Goal: Navigation & Orientation: Find specific page/section

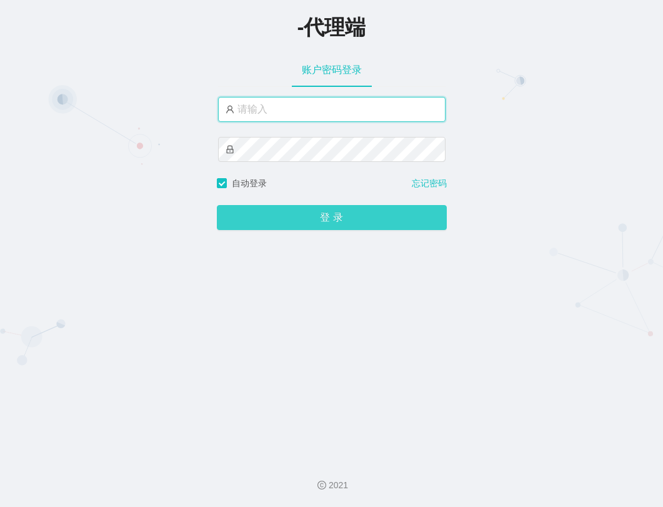
type input "xiaowei02"
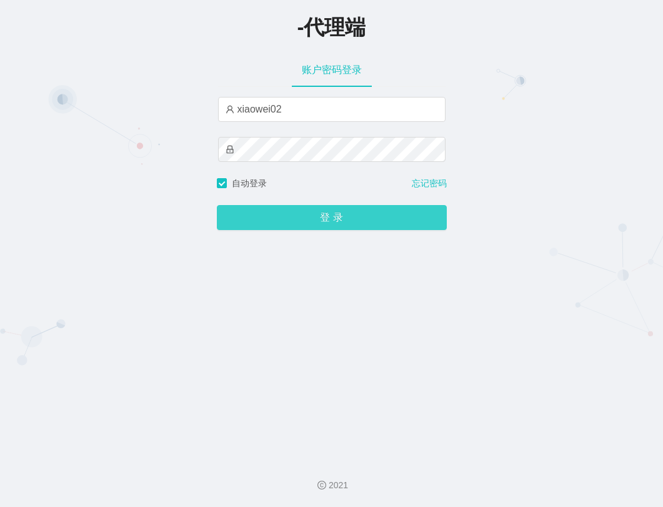
click at [305, 224] on button "登 录" at bounding box center [332, 217] width 230 height 25
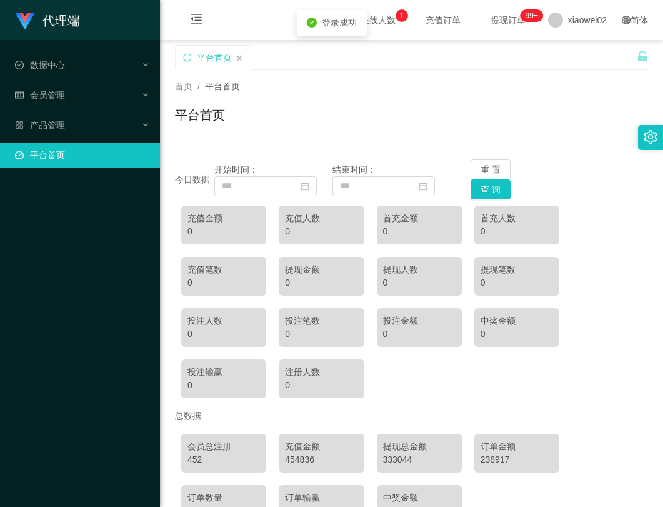
click at [606, 120] on div "平台首页" at bounding box center [411, 120] width 473 height 29
click at [63, 125] on span "产品管理" at bounding box center [40, 125] width 50 height 10
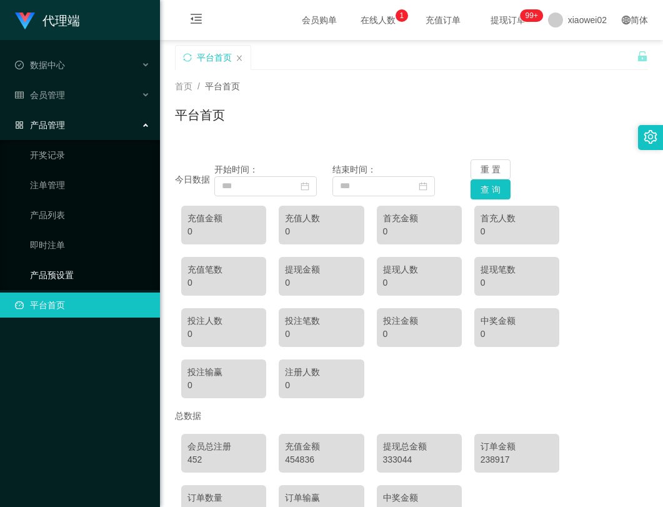
click at [61, 274] on link "产品预设置" at bounding box center [90, 275] width 120 height 25
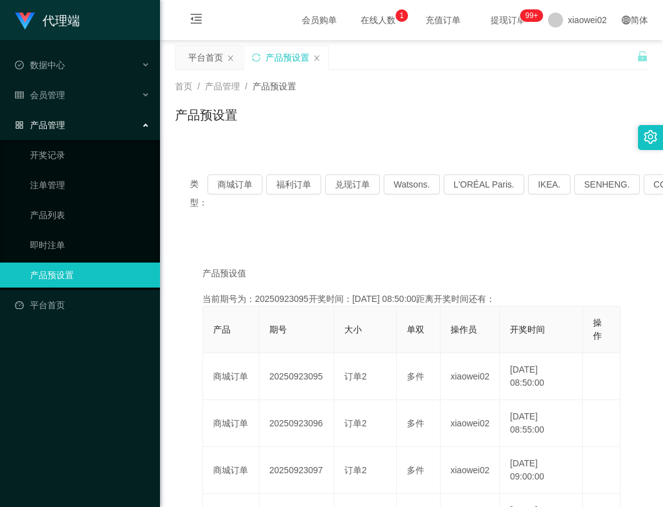
click at [431, 137] on div "首页 / 产品管理 / 产品预设置 / 产品预设置" at bounding box center [411, 107] width 503 height 74
click at [360, 216] on div "类型： 商城订单 福利订单 兑现订单 Watsons. L'ORÉAL Paris. IKEA. [GEOGRAPHIC_DATA]. COURTS." at bounding box center [411, 193] width 473 height 68
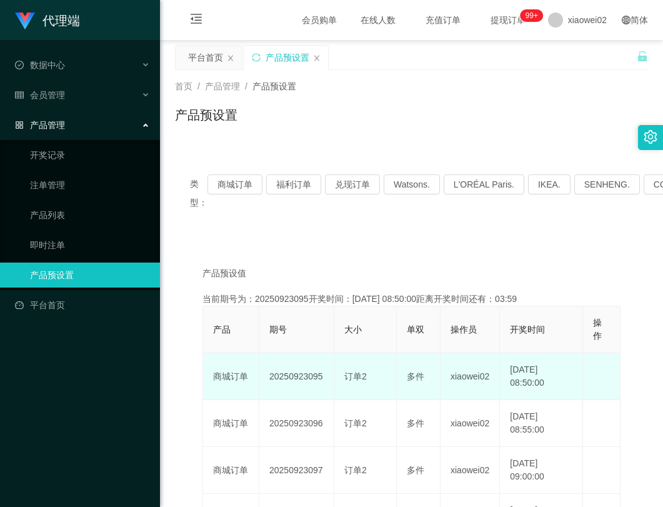
click at [313, 374] on td "20250923095" at bounding box center [296, 376] width 75 height 47
copy td "20250923095"
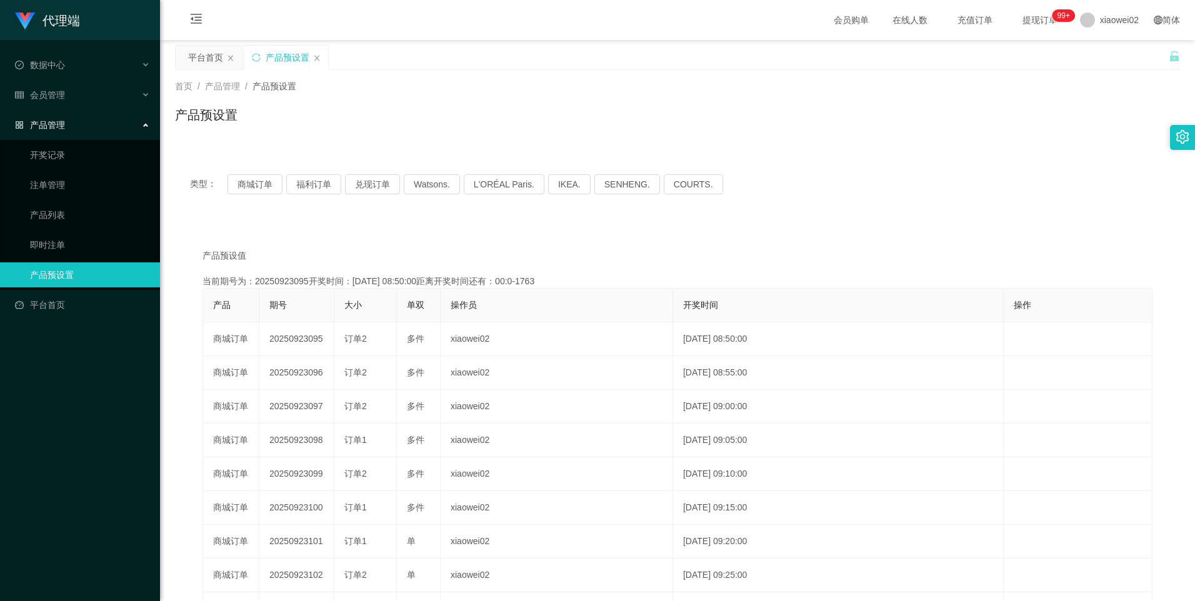
click at [81, 122] on div "产品管理" at bounding box center [80, 125] width 160 height 25
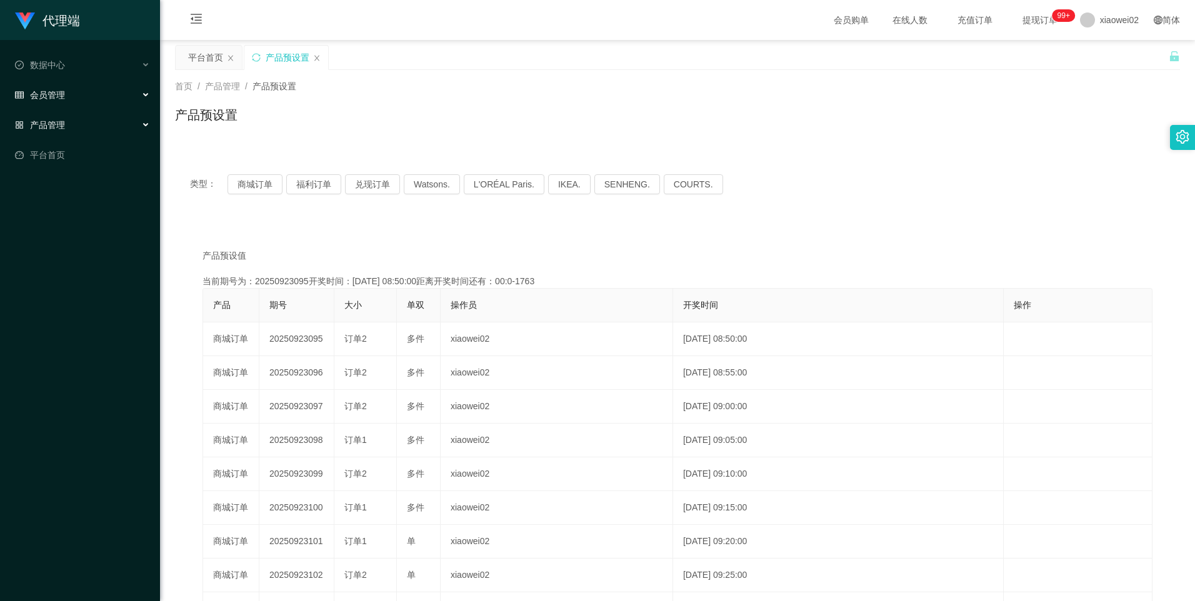
click at [81, 95] on div "会员管理" at bounding box center [80, 95] width 160 height 25
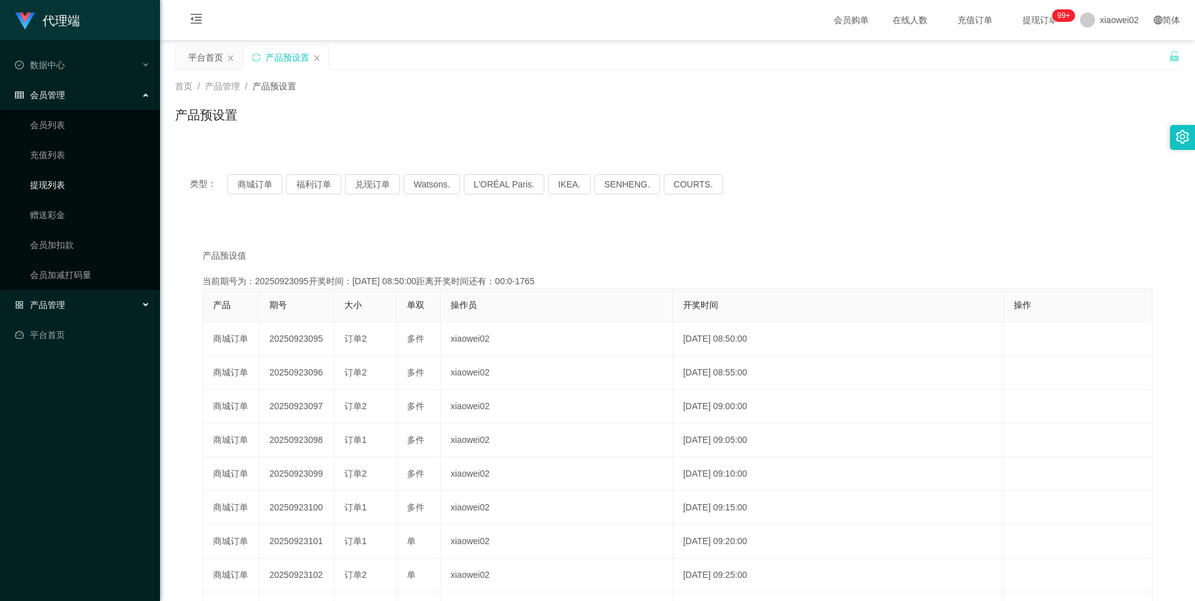
click at [67, 191] on link "提现列表" at bounding box center [90, 185] width 120 height 25
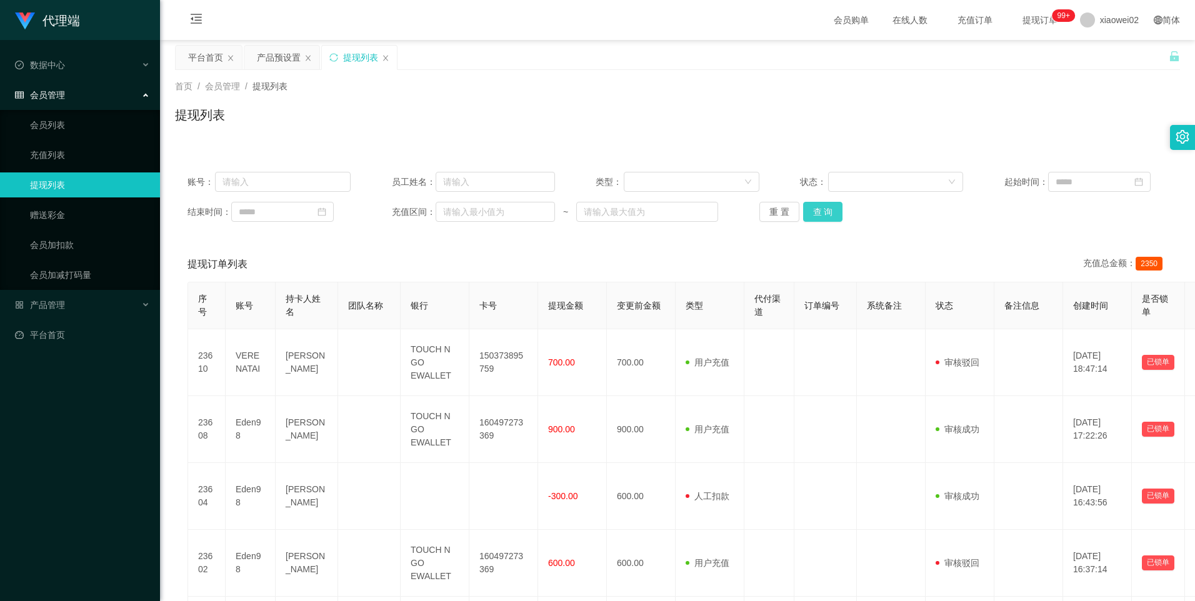
click at [663, 211] on button "查 询" at bounding box center [823, 212] width 40 height 20
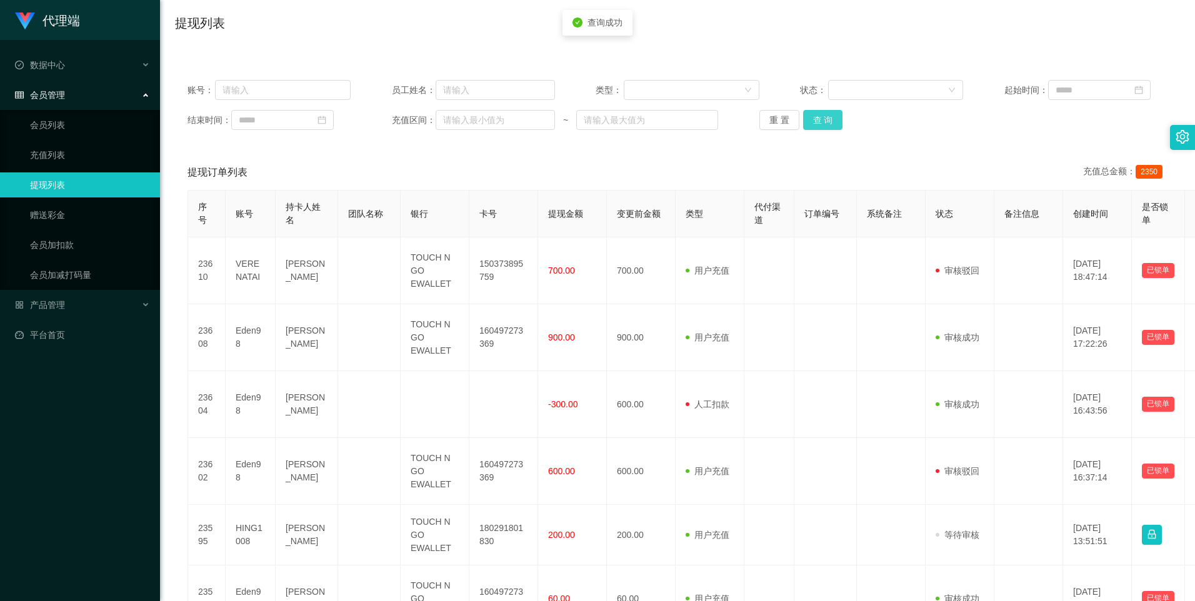
scroll to position [63, 0]
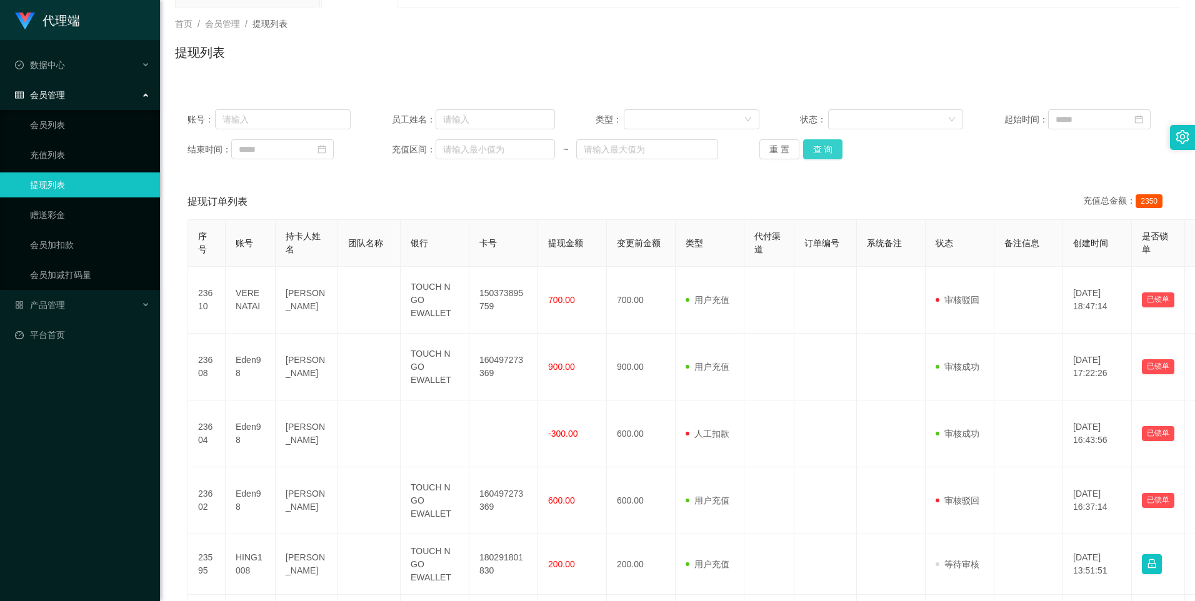
click at [663, 139] on button "查 询" at bounding box center [823, 149] width 40 height 20
click at [636, 193] on div "提现订单列表 充值总金额： 2350" at bounding box center [678, 201] width 980 height 35
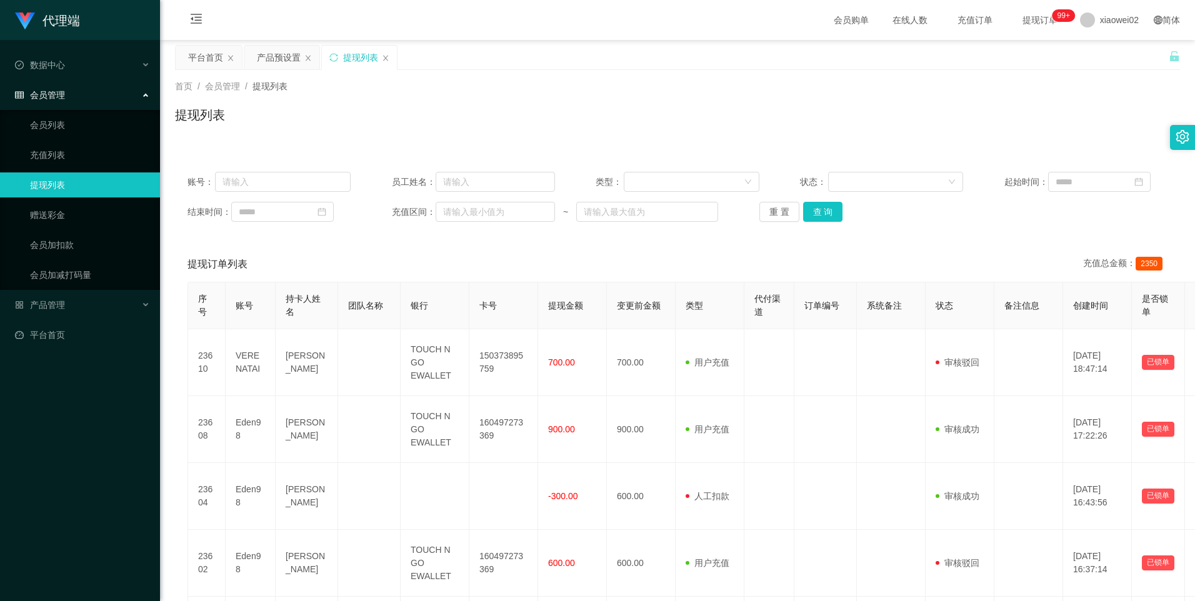
click at [621, 248] on div "提现订单列表 充值总金额： 2350" at bounding box center [678, 264] width 980 height 35
click at [663, 236] on div "账号： 员工姓名： 类型： 状态： 起始时间： 结束时间： 充值区间： ~ 重 置 查 询 提现订单列表 充值总金额： 2350 序号 账号 持卡人姓名 团队…" at bounding box center [677, 595] width 1005 height 873
click at [663, 212] on button "查 询" at bounding box center [823, 212] width 40 height 20
click at [104, 163] on link "充值列表" at bounding box center [90, 155] width 120 height 25
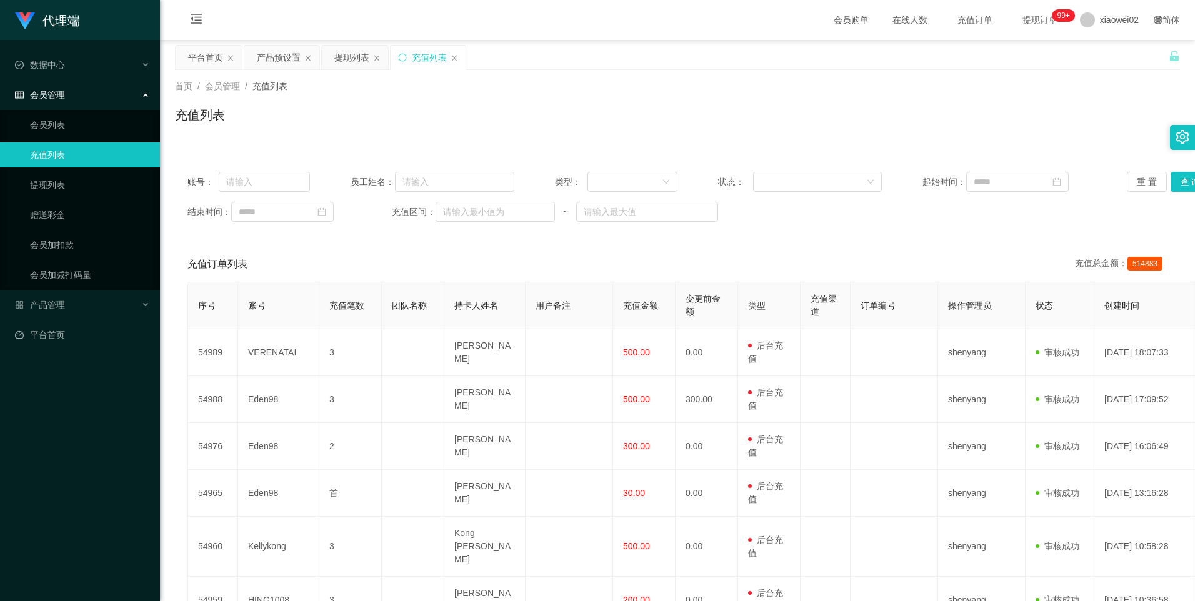
click at [663, 241] on div "账号： 员工姓名： 类型： 状态： 起始时间： 重 置 查 询 结束时间： 充值区间： ~ 充值订单列表 充值总金额： 514883 序号 账号 充值笔数 团…" at bounding box center [677, 502] width 1005 height 686
click at [95, 119] on link "会员列表" at bounding box center [90, 125] width 120 height 25
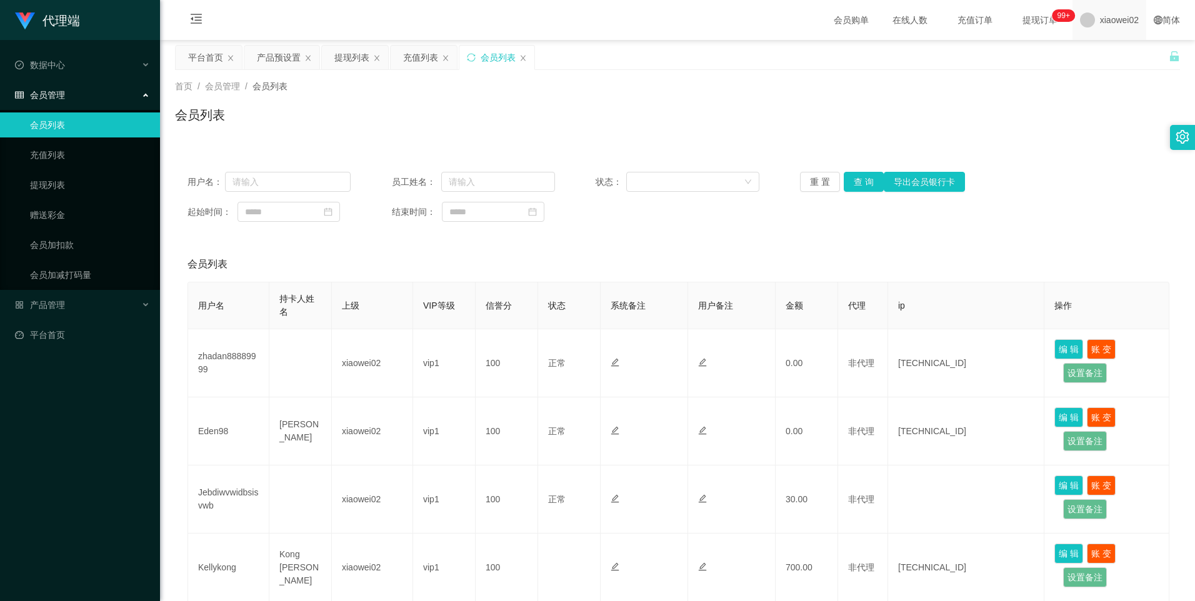
click at [663, 18] on span "xiaowei02" at bounding box center [1119, 20] width 39 height 40
click at [663, 53] on span "退出登录" at bounding box center [1100, 55] width 35 height 10
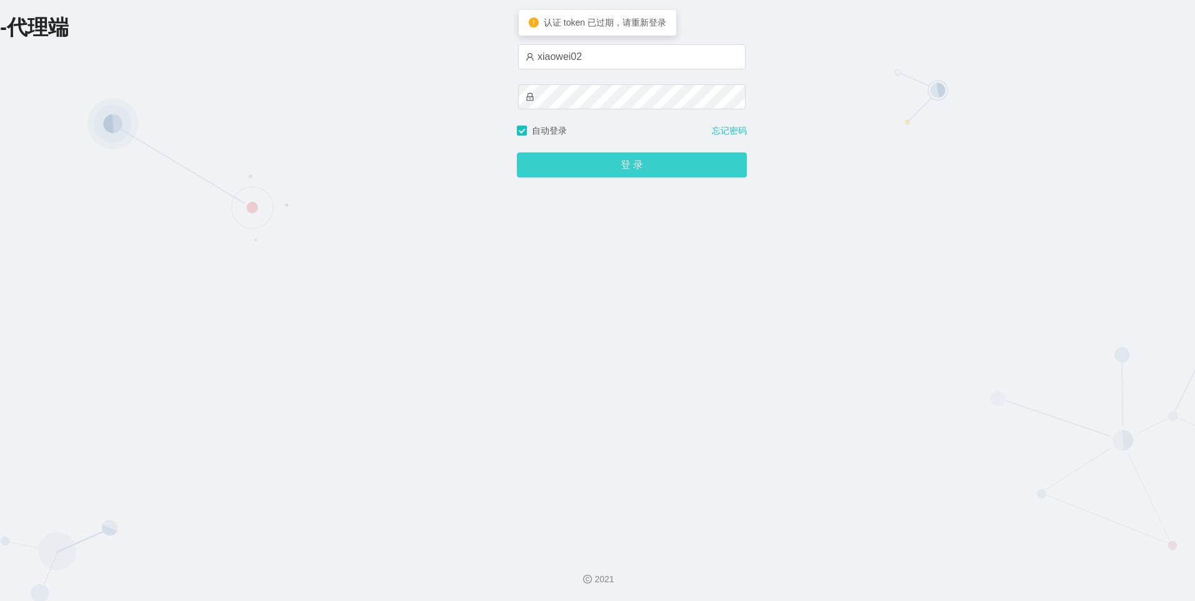
click at [644, 164] on button "登 录" at bounding box center [632, 165] width 230 height 25
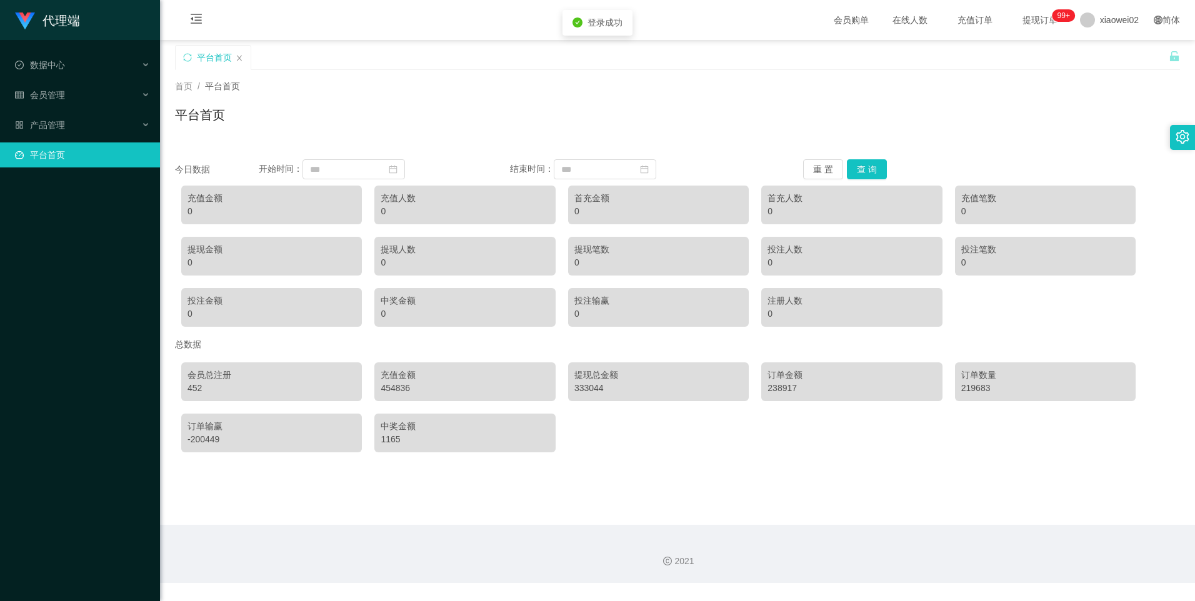
drag, startPoint x: 343, startPoint y: 108, endPoint x: 313, endPoint y: 112, distance: 30.9
click at [335, 109] on div "平台首页" at bounding box center [677, 120] width 1005 height 29
click at [50, 130] on span "产品管理" at bounding box center [40, 125] width 50 height 10
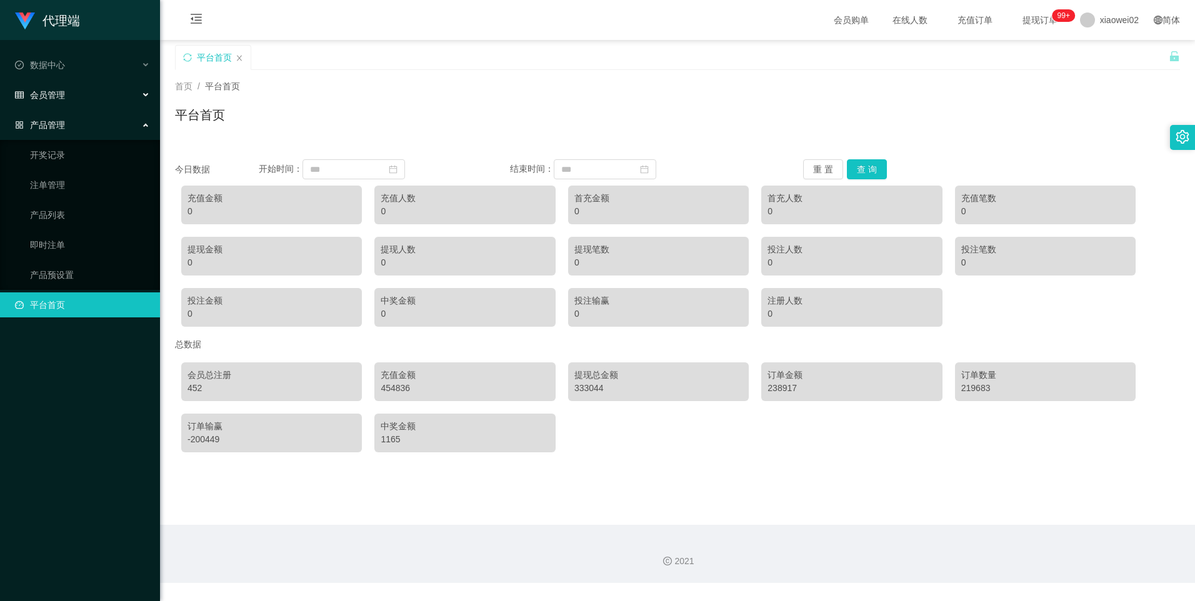
click at [71, 103] on div "会员管理" at bounding box center [80, 95] width 160 height 25
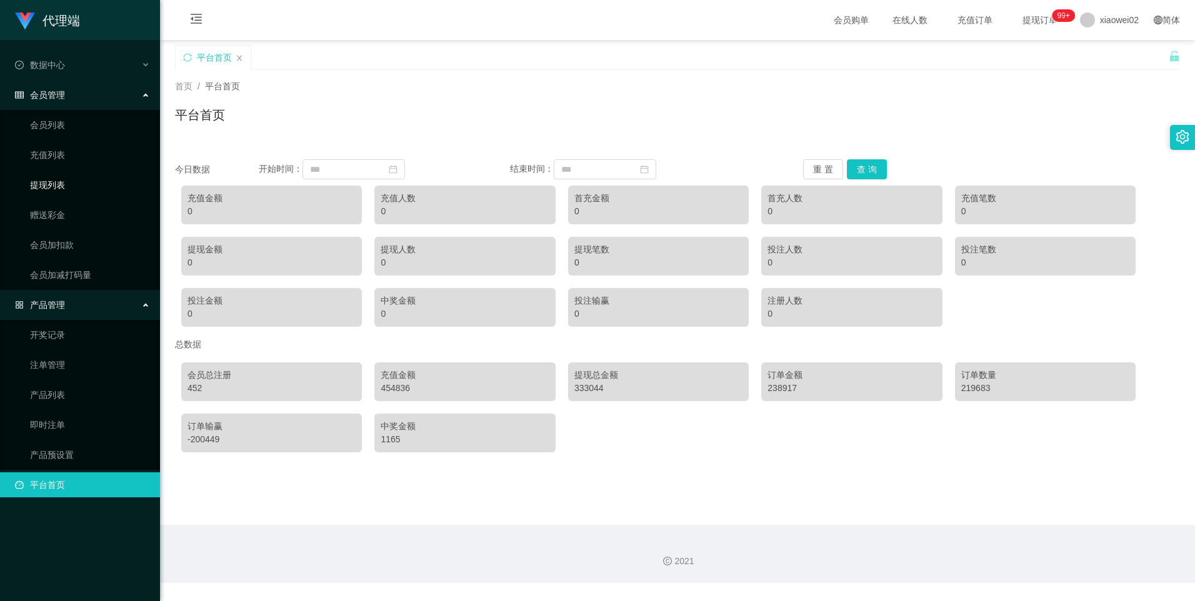
click at [68, 186] on link "提现列表" at bounding box center [90, 185] width 120 height 25
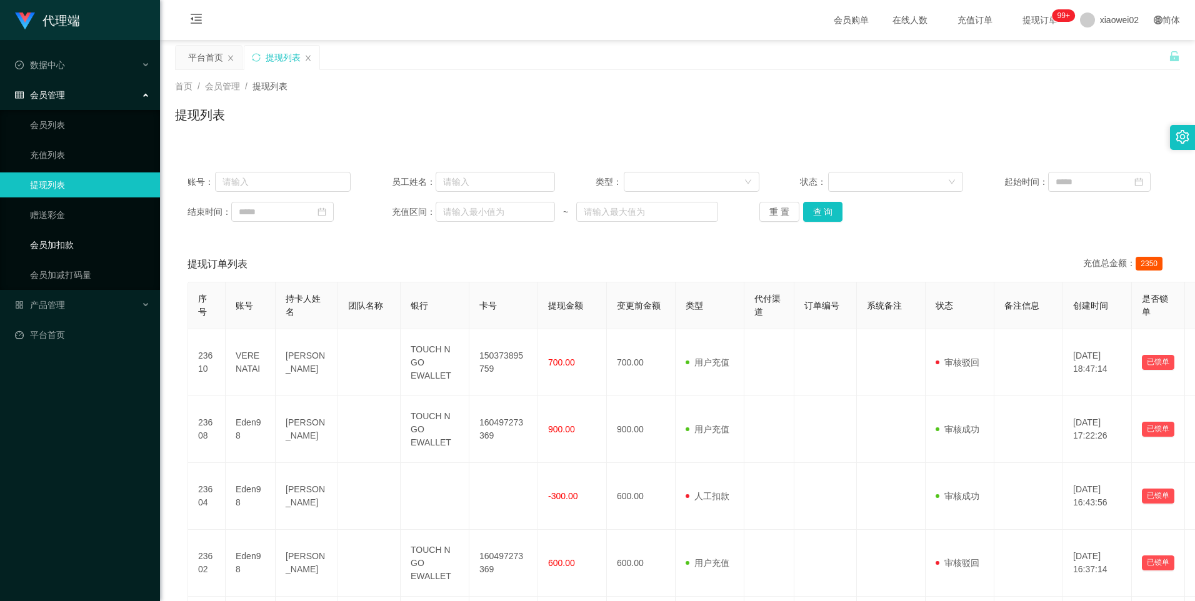
click at [62, 241] on link "会员加扣款" at bounding box center [90, 245] width 120 height 25
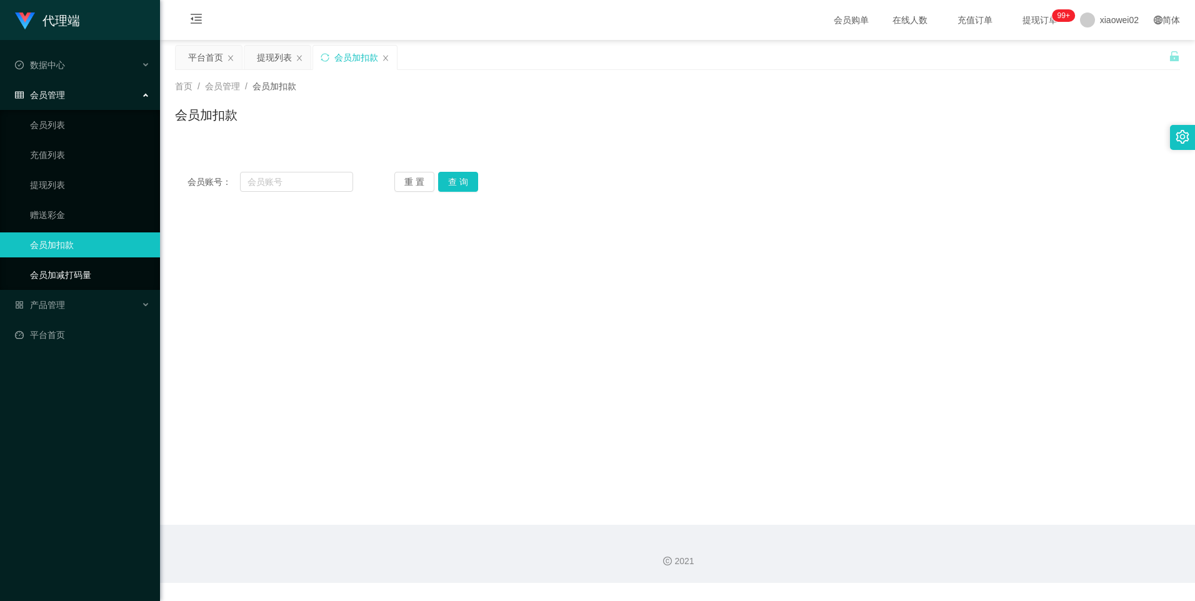
click at [58, 283] on link "会员加减打码量" at bounding box center [90, 275] width 120 height 25
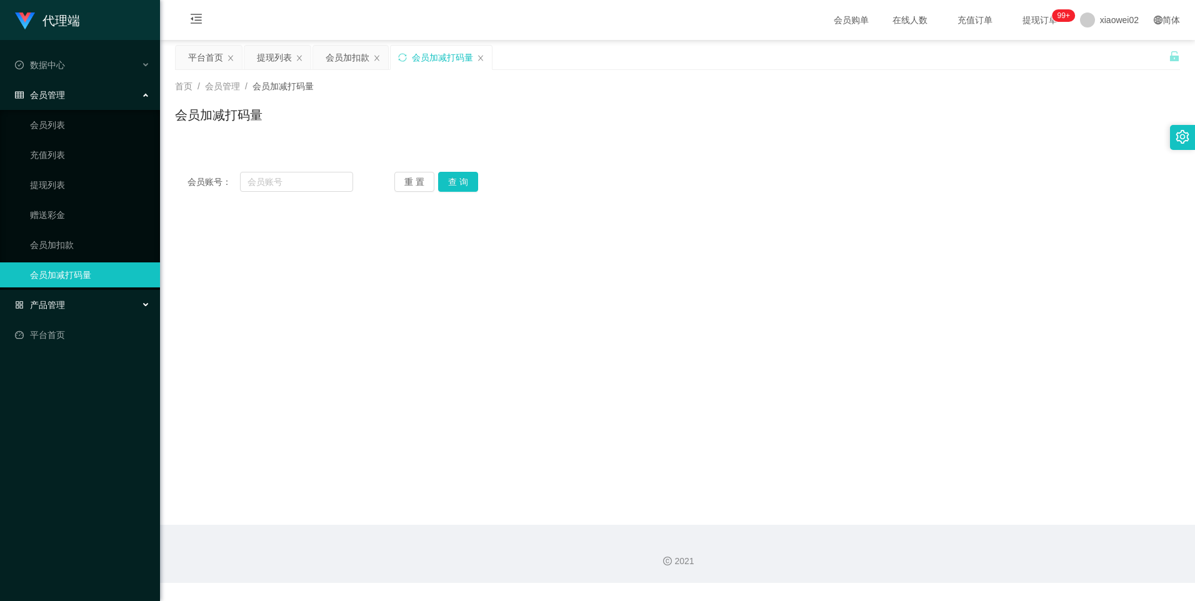
click at [63, 312] on div "产品管理" at bounding box center [80, 305] width 160 height 25
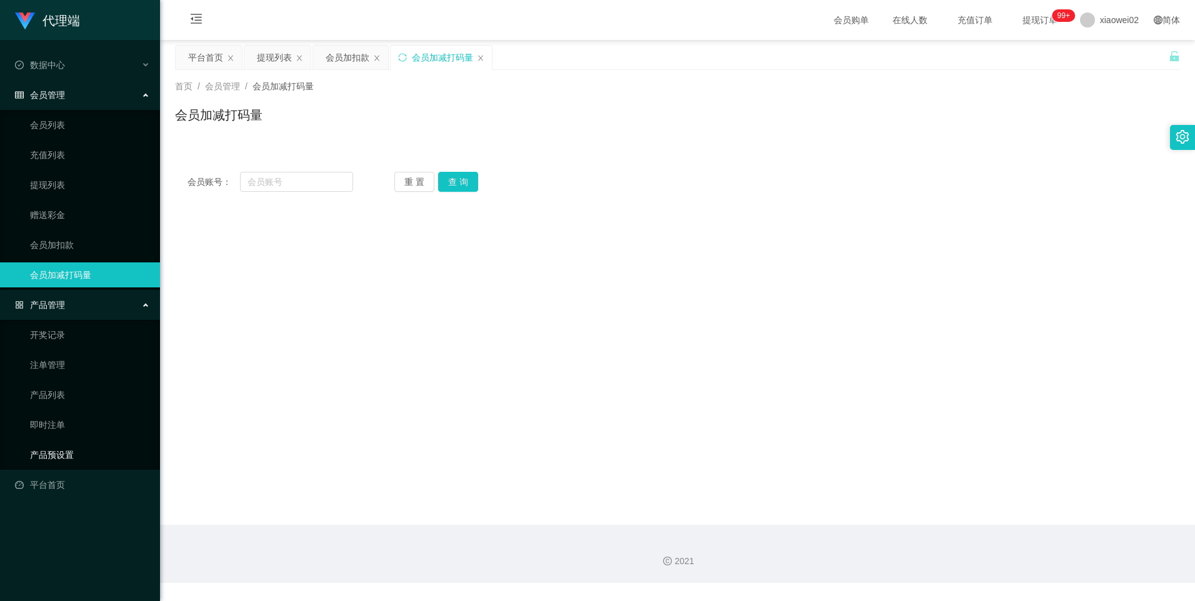
click at [54, 448] on link "产品预设置" at bounding box center [90, 455] width 120 height 25
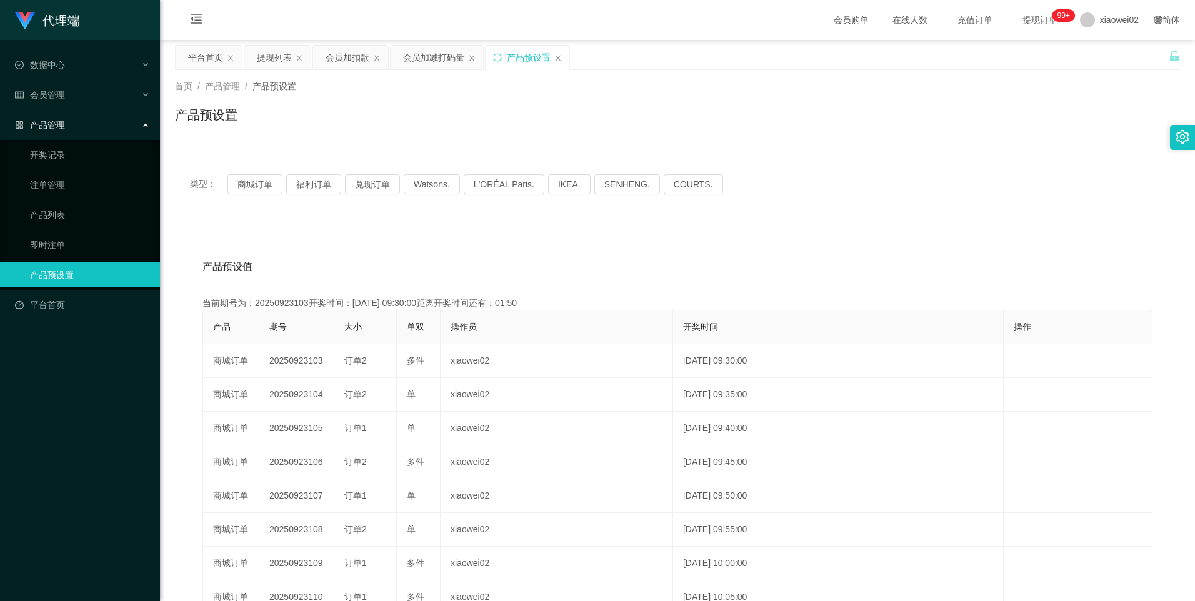
click at [414, 233] on div "产品预设值 添加期号 当前期号为：20250923103开奖时间：[DATE] 09:30:00距离开奖时间还有：01:50 产品 期号 大小 单双 操作员 …" at bounding box center [677, 479] width 1005 height 515
click at [663, 221] on div "类型： 商城订单 福利订单 兑现订单 Watsons. L'ORÉAL Paris. IKEA. [GEOGRAPHIC_DATA]. COURTS. 产品预…" at bounding box center [677, 448] width 1005 height 578
click at [663, 149] on div "类型： 商城订单 福利订单 兑现订单 Watsons. L'ORÉAL Paris. IKEA. [GEOGRAPHIC_DATA]. COURTS. 产品预…" at bounding box center [677, 440] width 1005 height 593
